Goal: Information Seeking & Learning: Learn about a topic

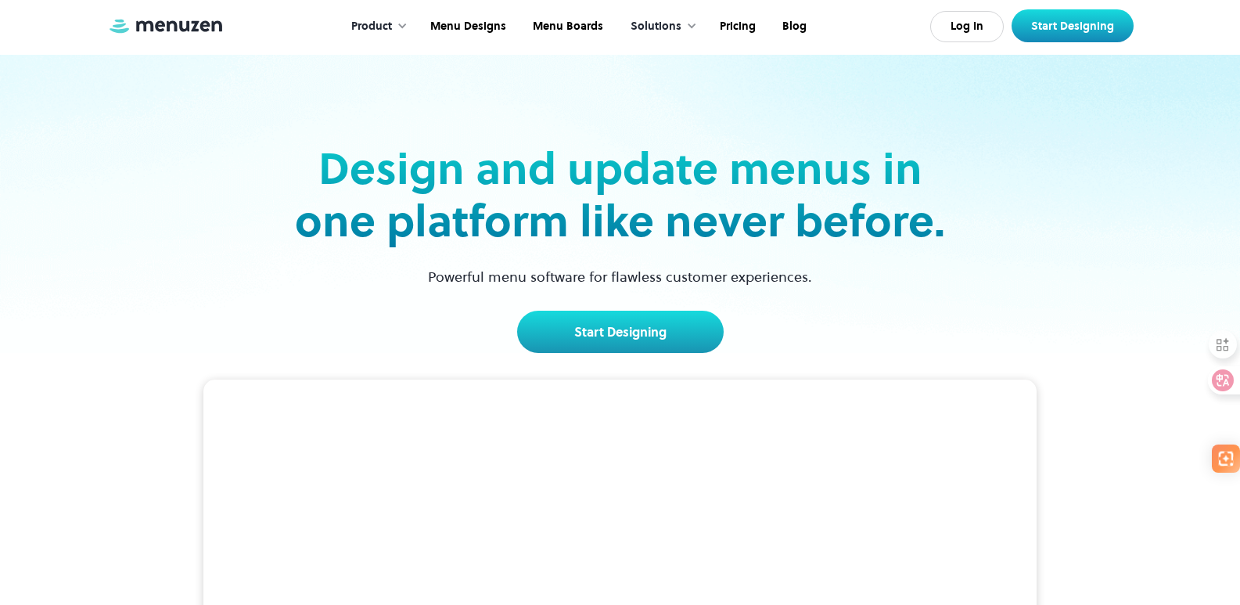
click at [390, 38] on div "Product" at bounding box center [376, 26] width 80 height 48
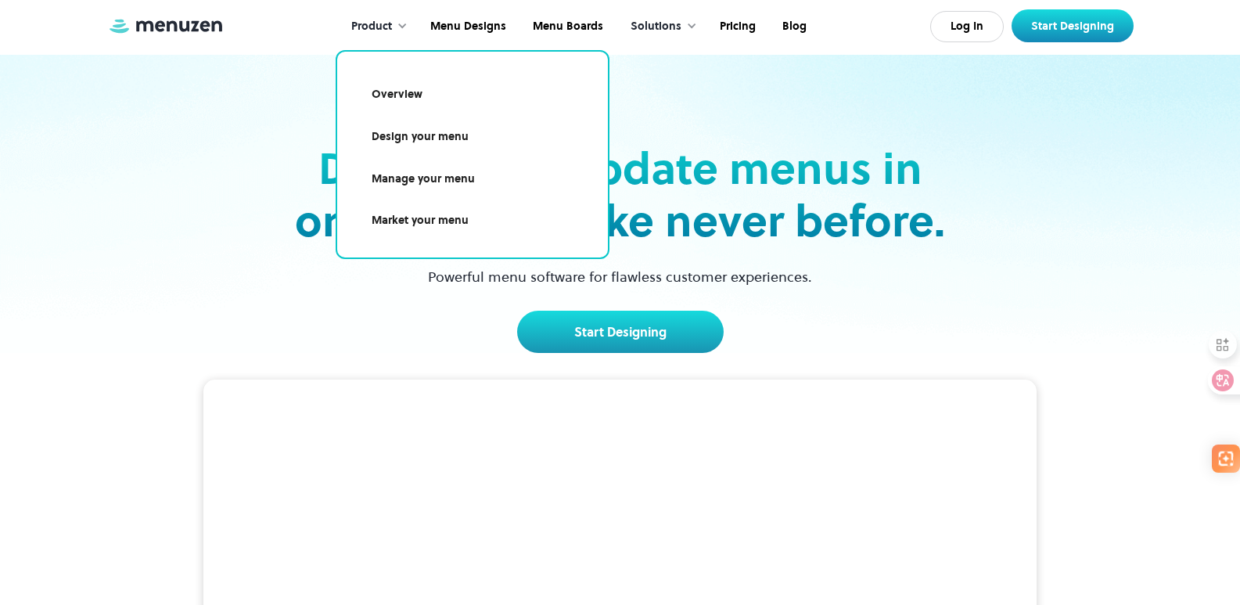
click at [417, 86] on link "Overview" at bounding box center [472, 95] width 233 height 36
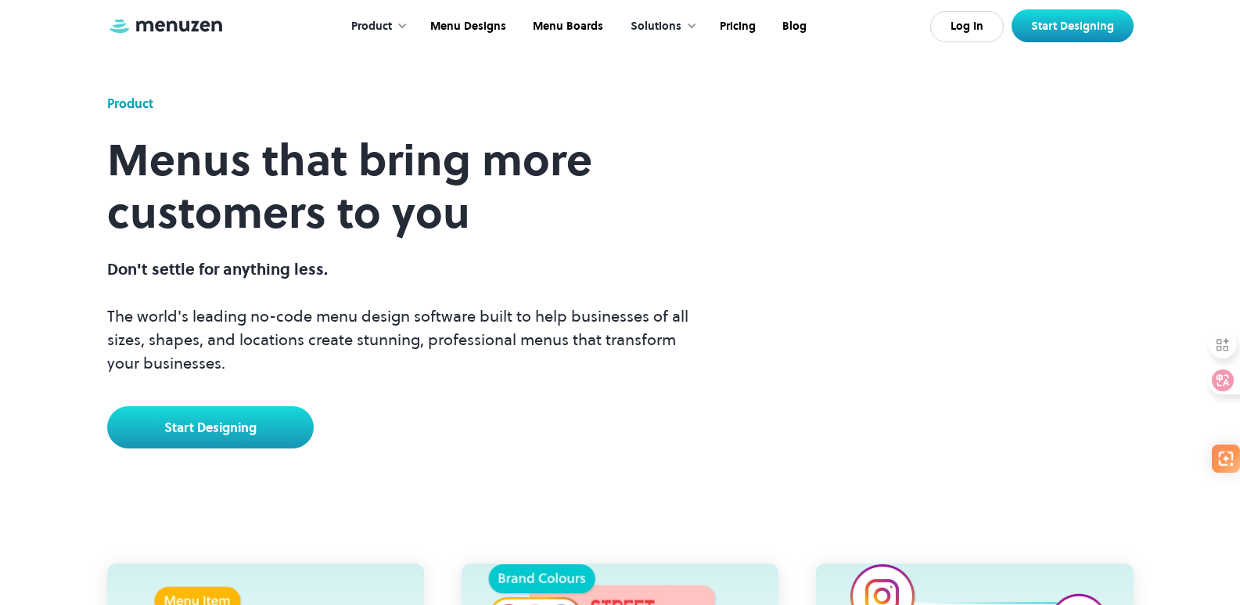
click at [0, 345] on div "Product Menus that bring more customers to you Don't settle for anything less. …" at bounding box center [620, 224] width 1240 height 448
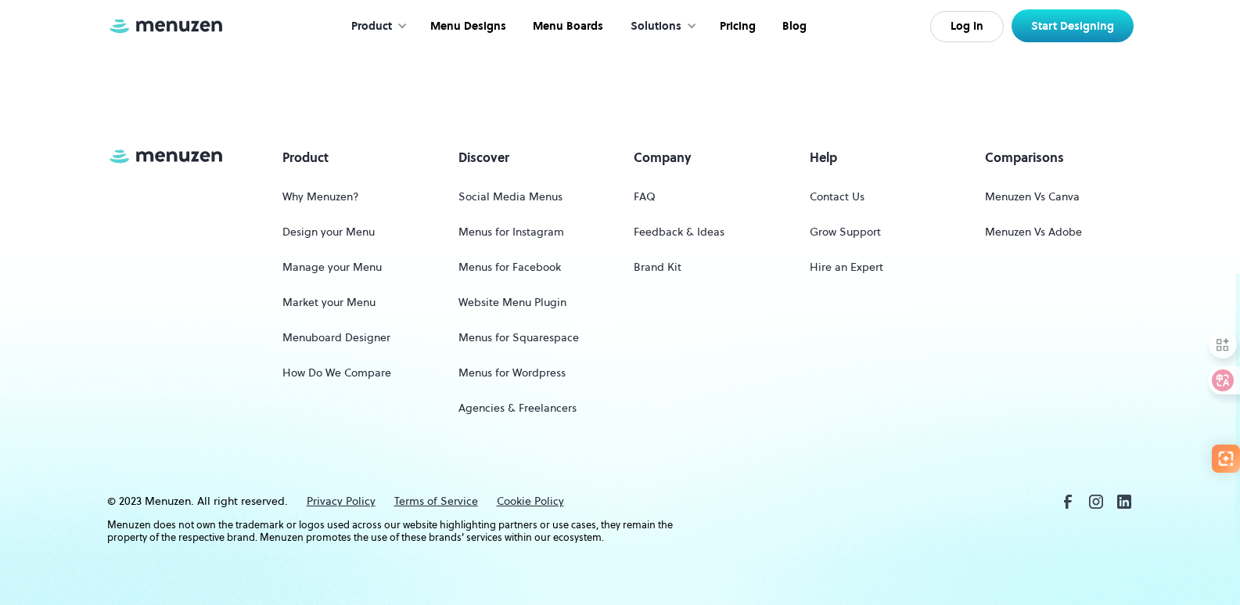
scroll to position [1302, 0]
click at [524, 305] on link "Website Menu Plugin" at bounding box center [512, 300] width 108 height 29
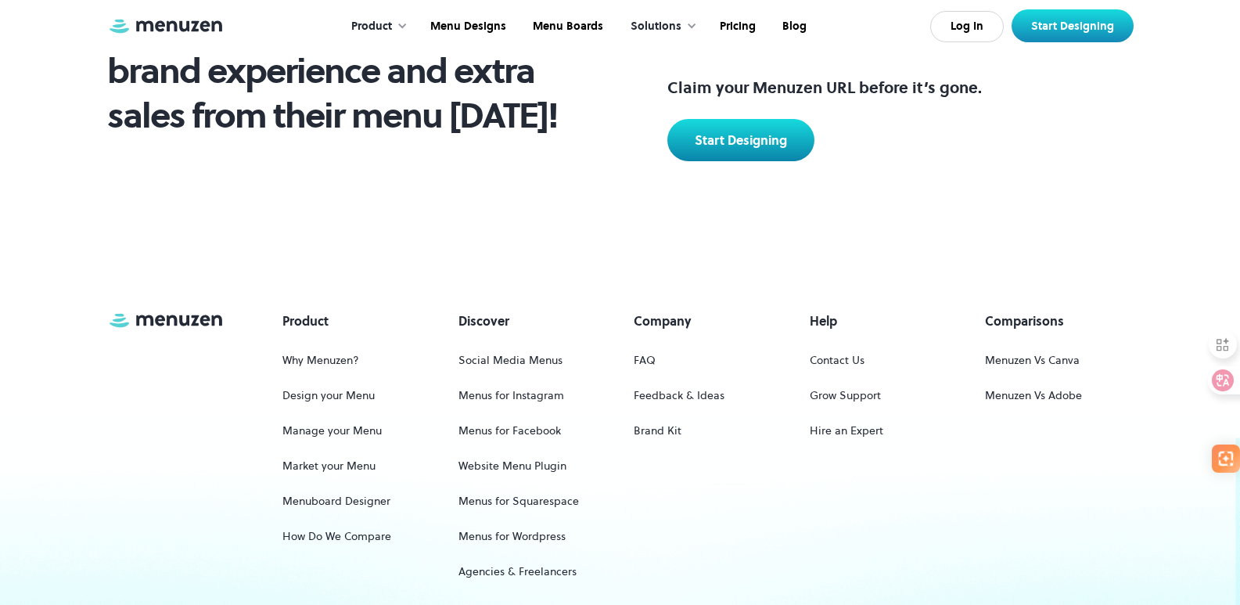
scroll to position [1040, 0]
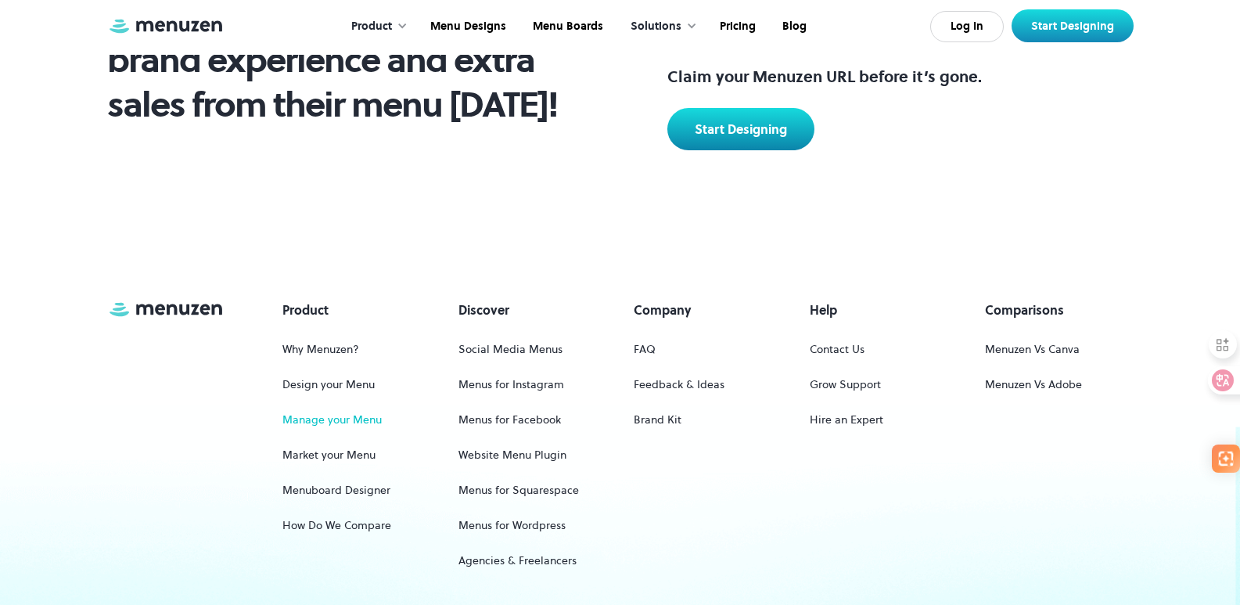
click at [377, 418] on link "Manage your Menu" at bounding box center [331, 419] width 99 height 29
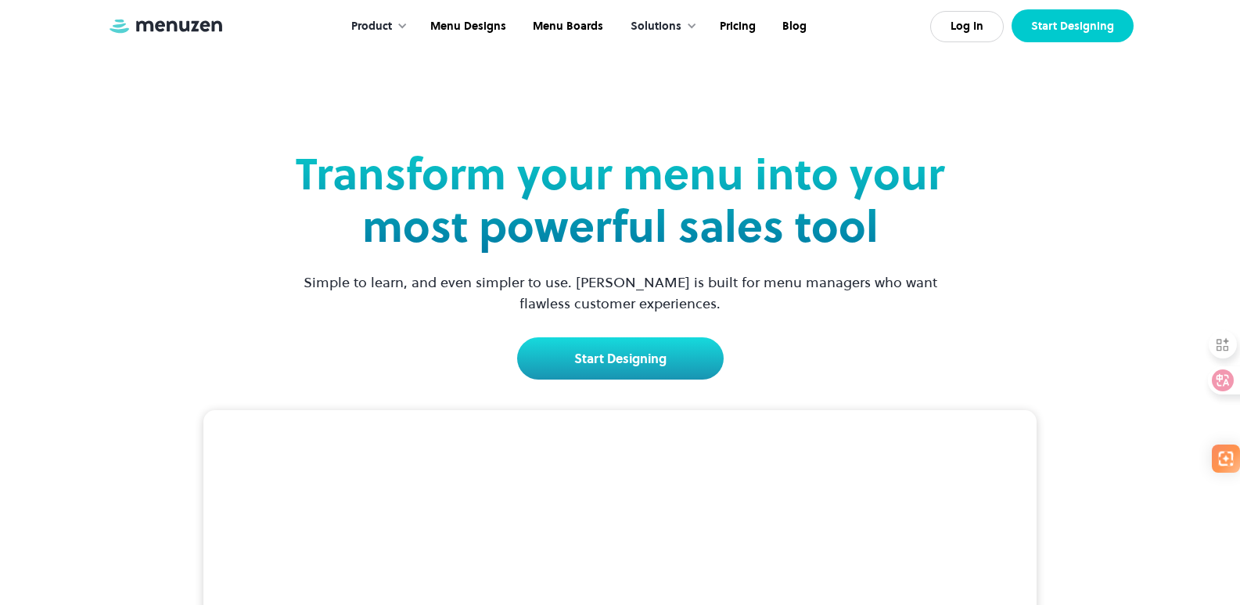
click at [1044, 34] on link "Start Designing" at bounding box center [1072, 25] width 122 height 33
drag, startPoint x: 1044, startPoint y: 34, endPoint x: 13, endPoint y: 397, distance: 1093.0
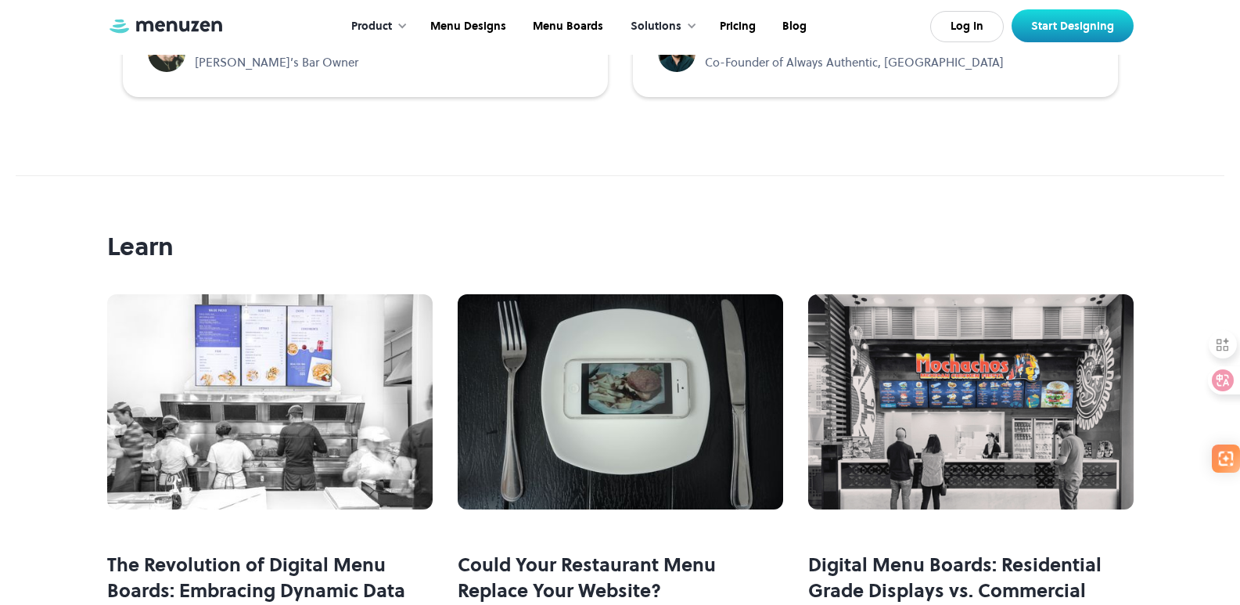
scroll to position [4292, 0]
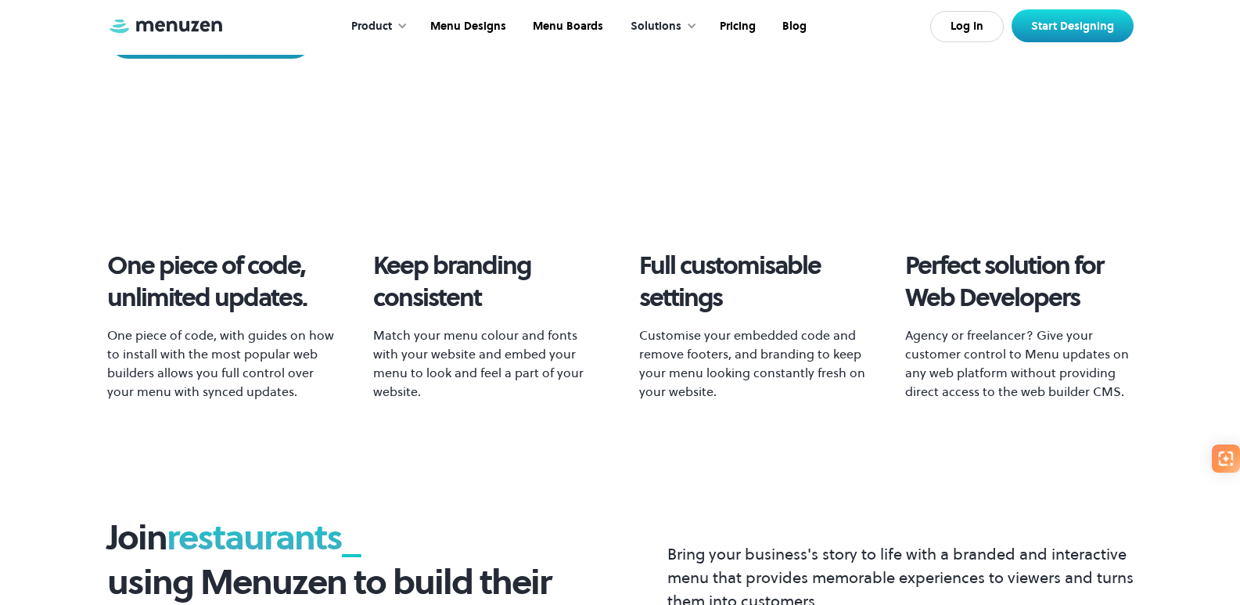
scroll to position [470, 0]
